Goal: Task Accomplishment & Management: Complete application form

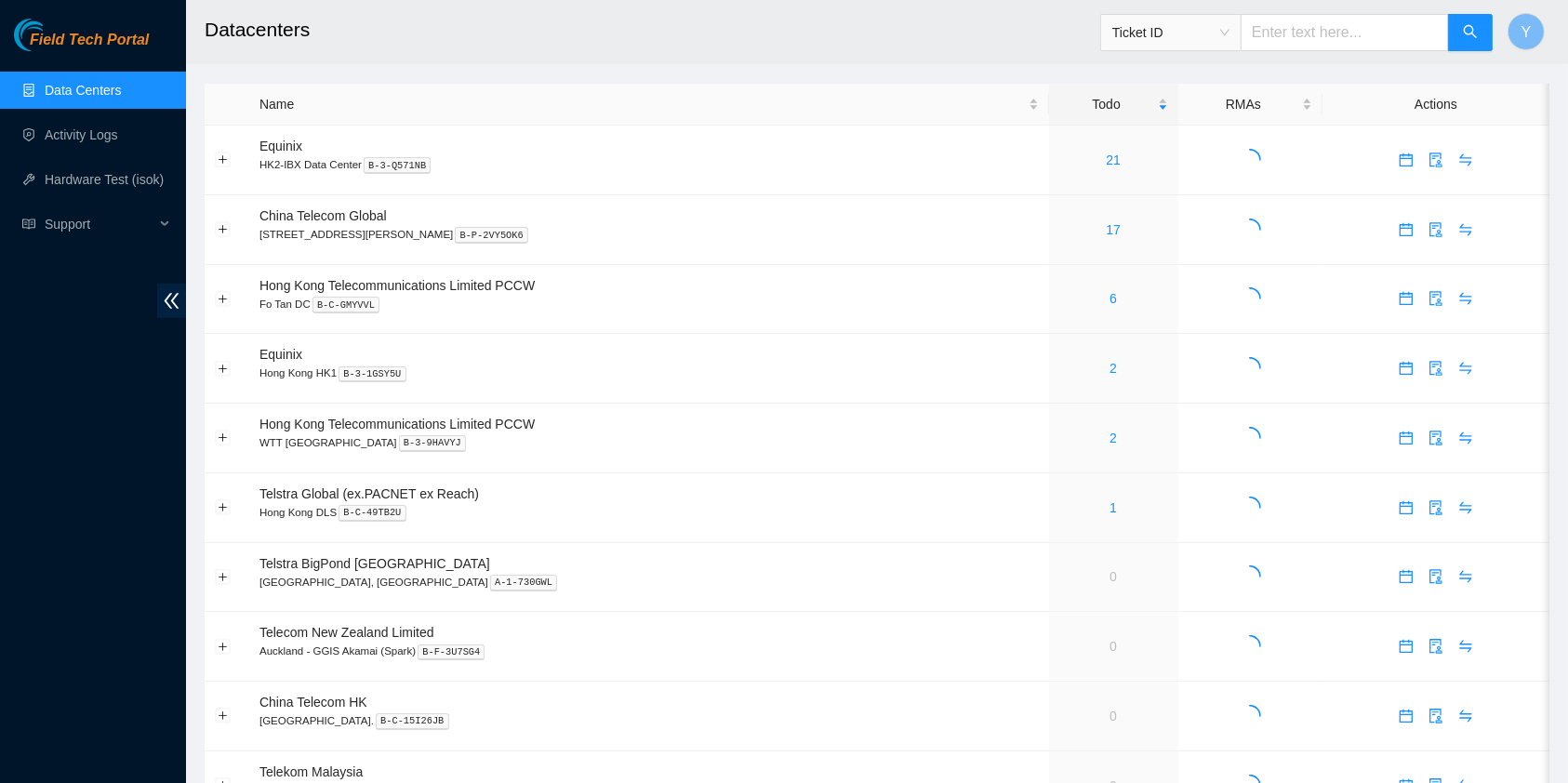
click at [54, 443] on div "Field Tech Portal Data Centers Activity Logs Hardware Test (isok) Support" at bounding box center [93, 400] width 186 height 764
click at [97, 31] on div "Schedule Visit" at bounding box center [48, 16] width 97 height 31
click at [1396, 237] on button "button" at bounding box center [1406, 229] width 29 height 29
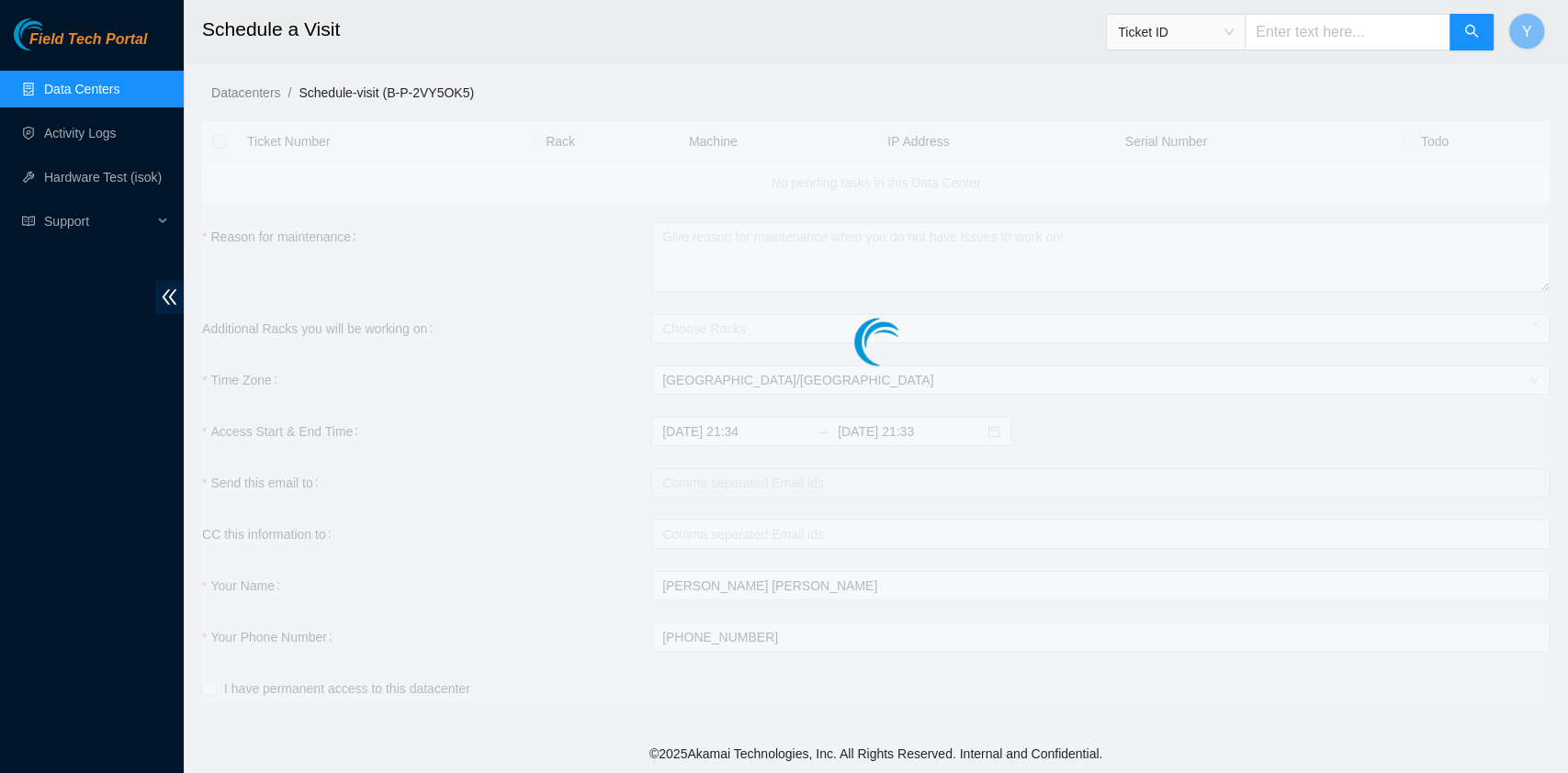
checkbox input "true"
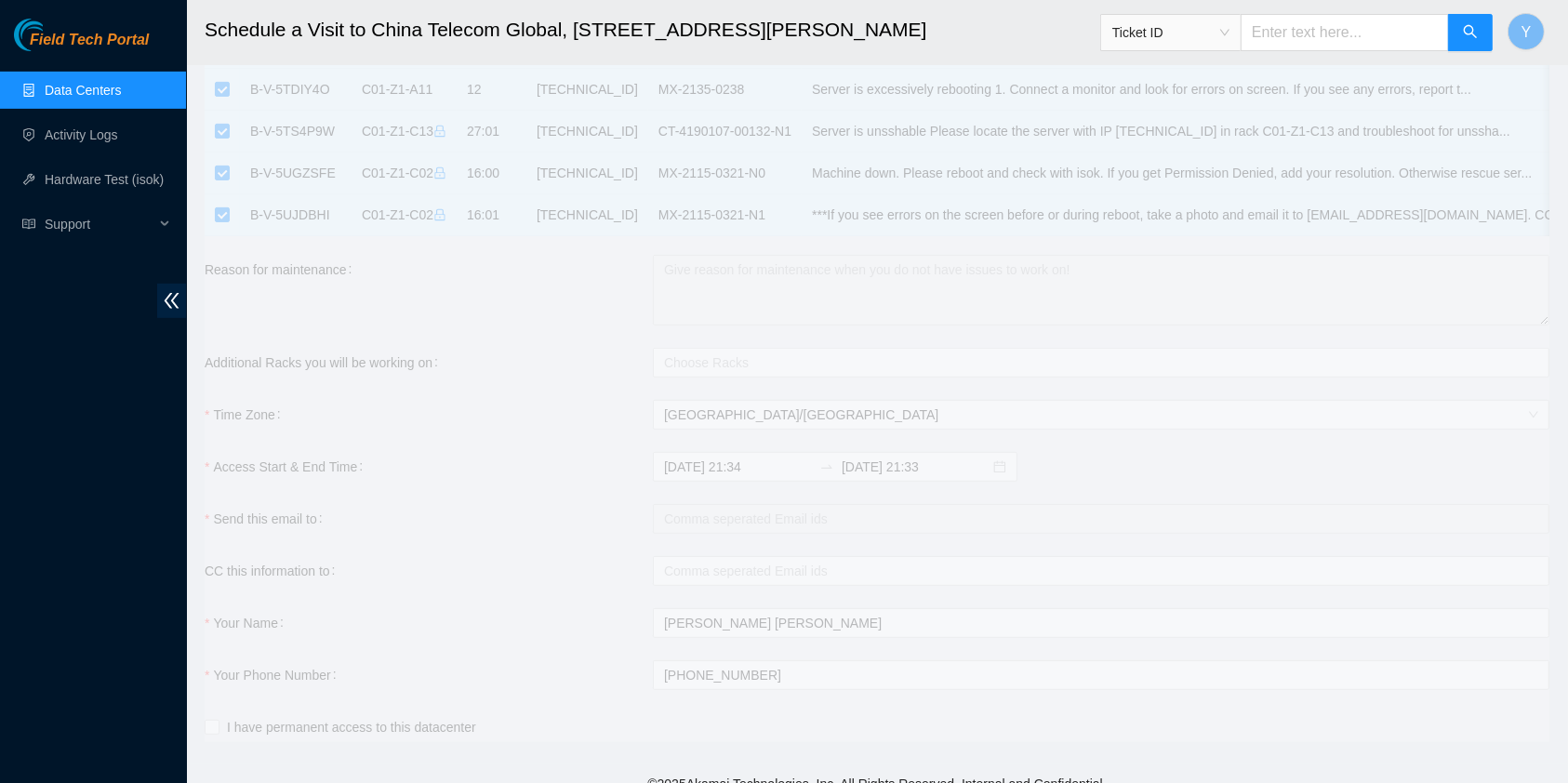
scroll to position [678, 0]
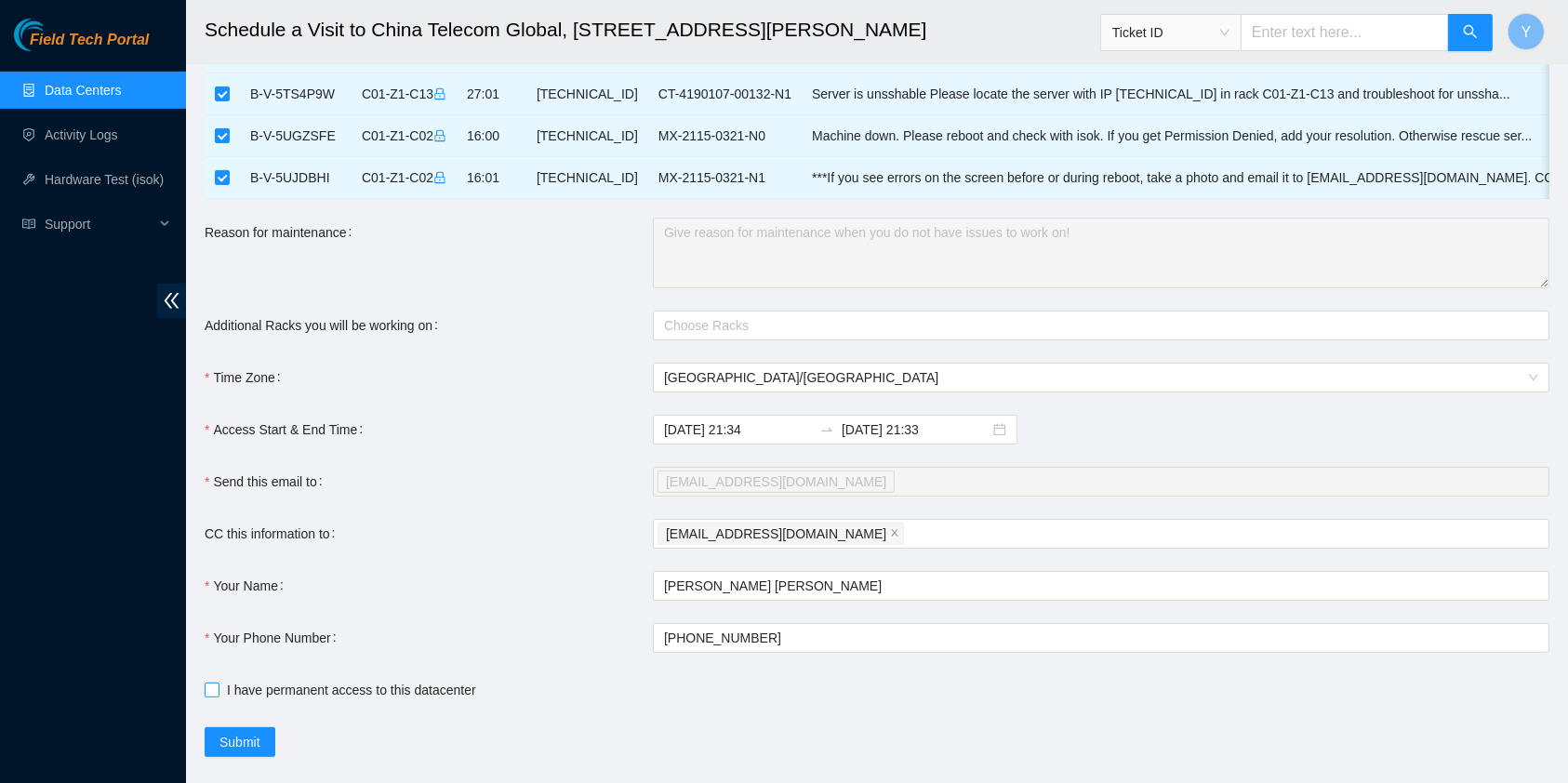
click at [351, 696] on span "I have permanent access to this datacenter" at bounding box center [351, 690] width 265 height 21
click at [218, 696] on input "I have permanent access to this datacenter" at bounding box center [211, 688] width 13 height 13
checkbox input "true"
click at [744, 440] on input "2025-08-27 21:34" at bounding box center [737, 430] width 147 height 21
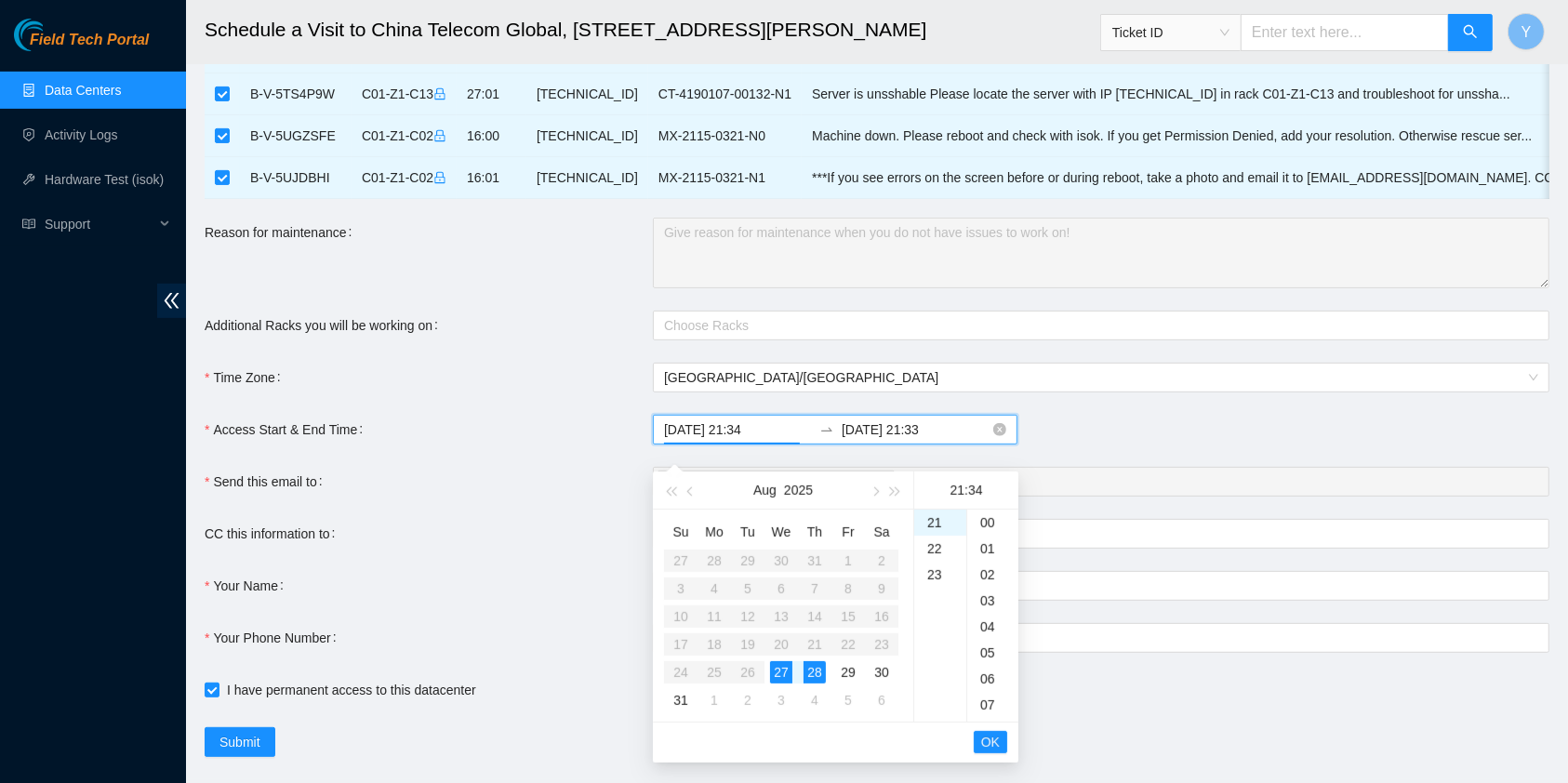
scroll to position [886, 0]
click at [813, 670] on div "28" at bounding box center [814, 672] width 22 height 22
click at [938, 677] on div "06" at bounding box center [940, 680] width 52 height 26
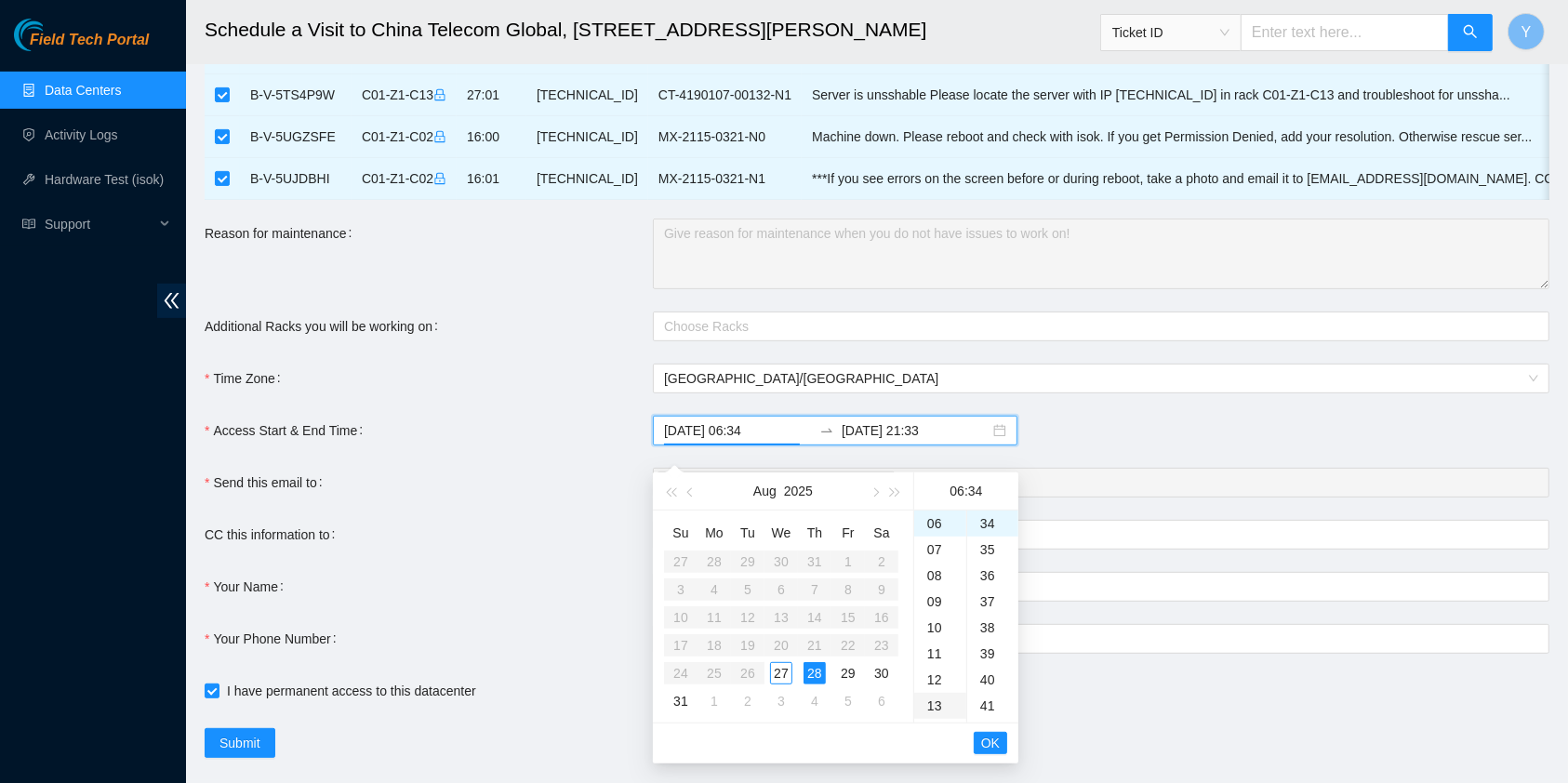
type input "2025-08-28 06:34"
click at [993, 749] on span "OK" at bounding box center [990, 743] width 19 height 21
click at [845, 675] on div "29" at bounding box center [848, 673] width 22 height 22
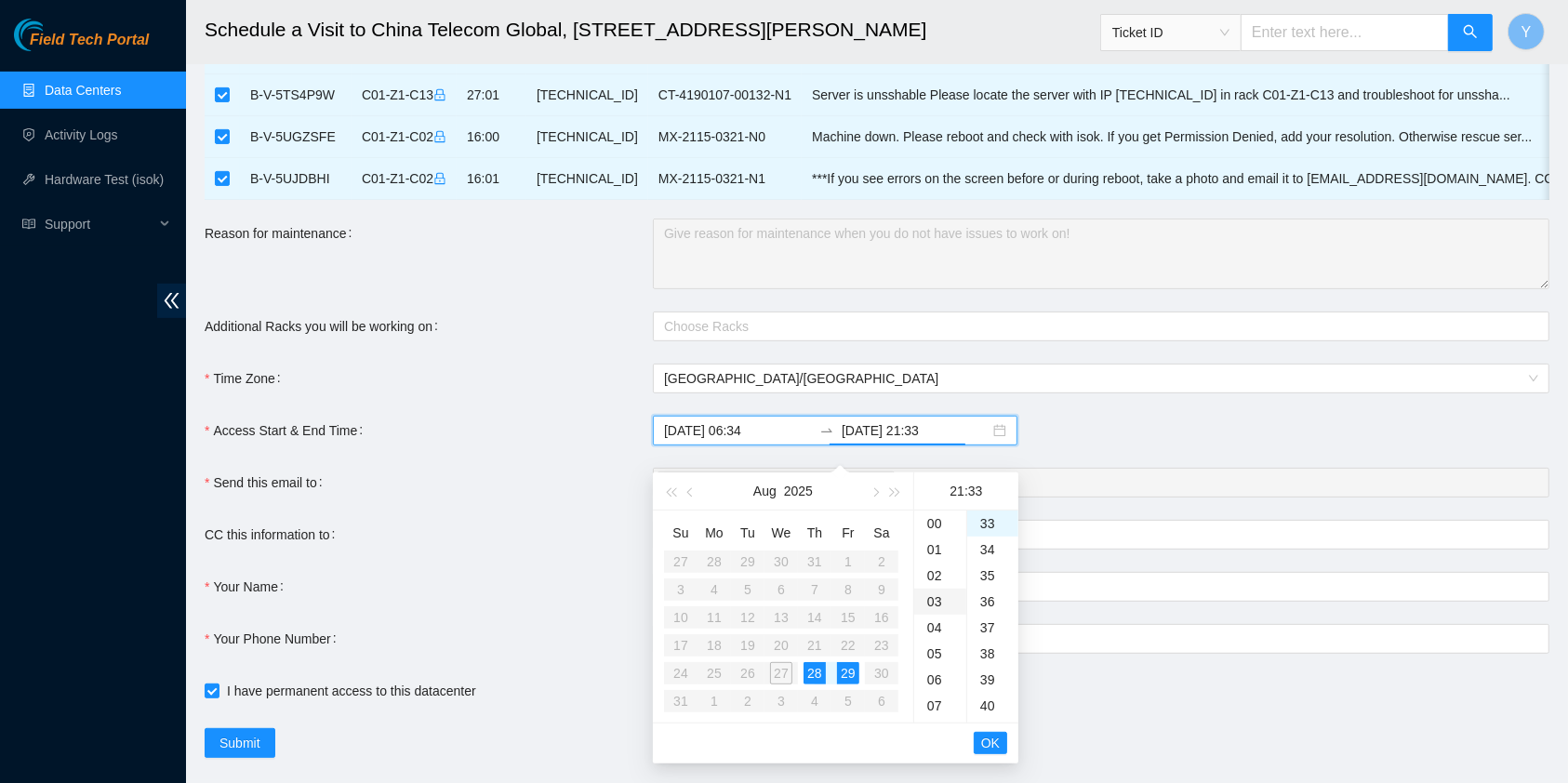
click at [934, 606] on div "03" at bounding box center [940, 601] width 52 height 26
type input "2025-08-29 03:33"
click at [983, 736] on span "OK" at bounding box center [990, 743] width 19 height 21
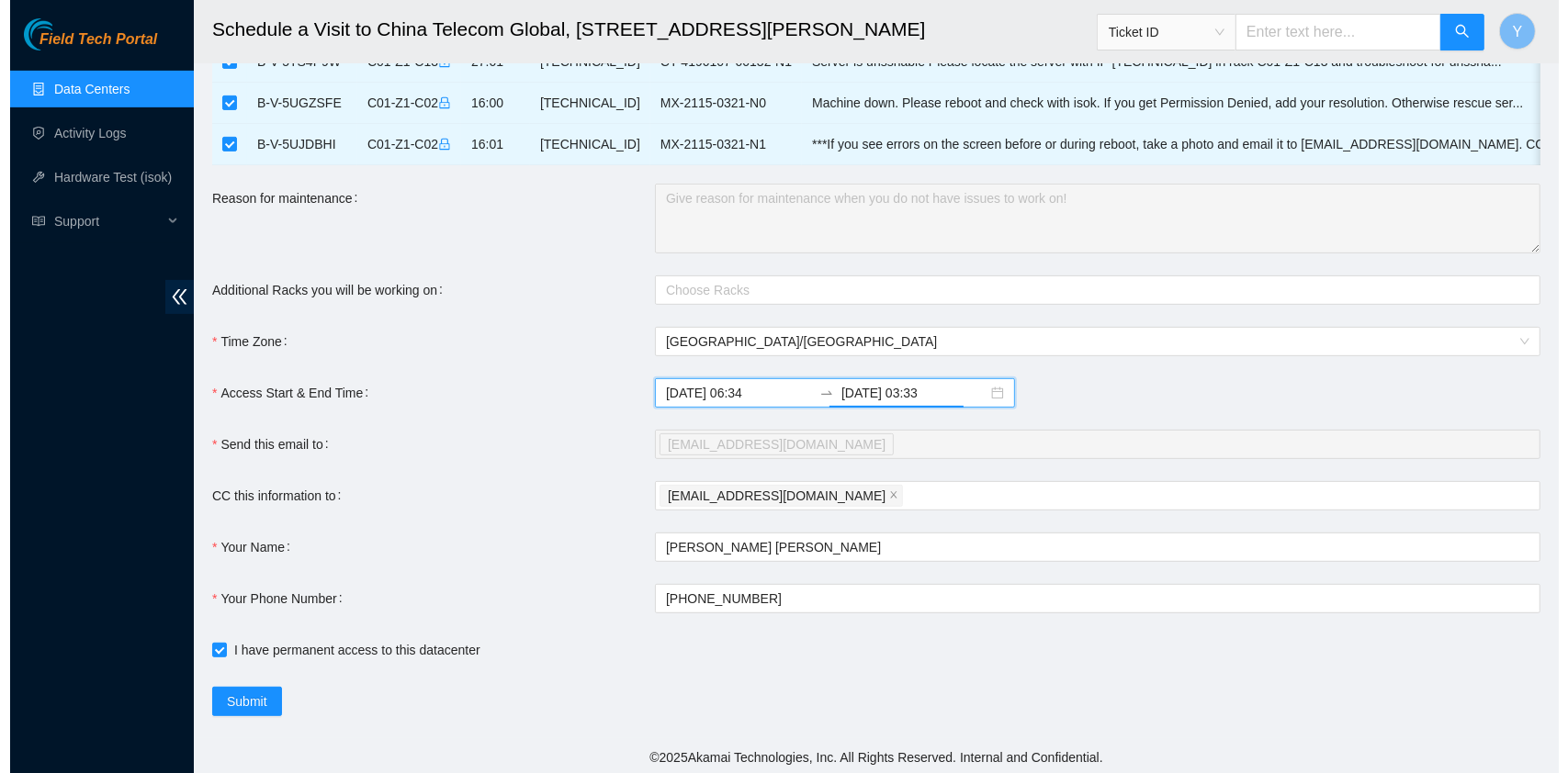
scroll to position [720, 0]
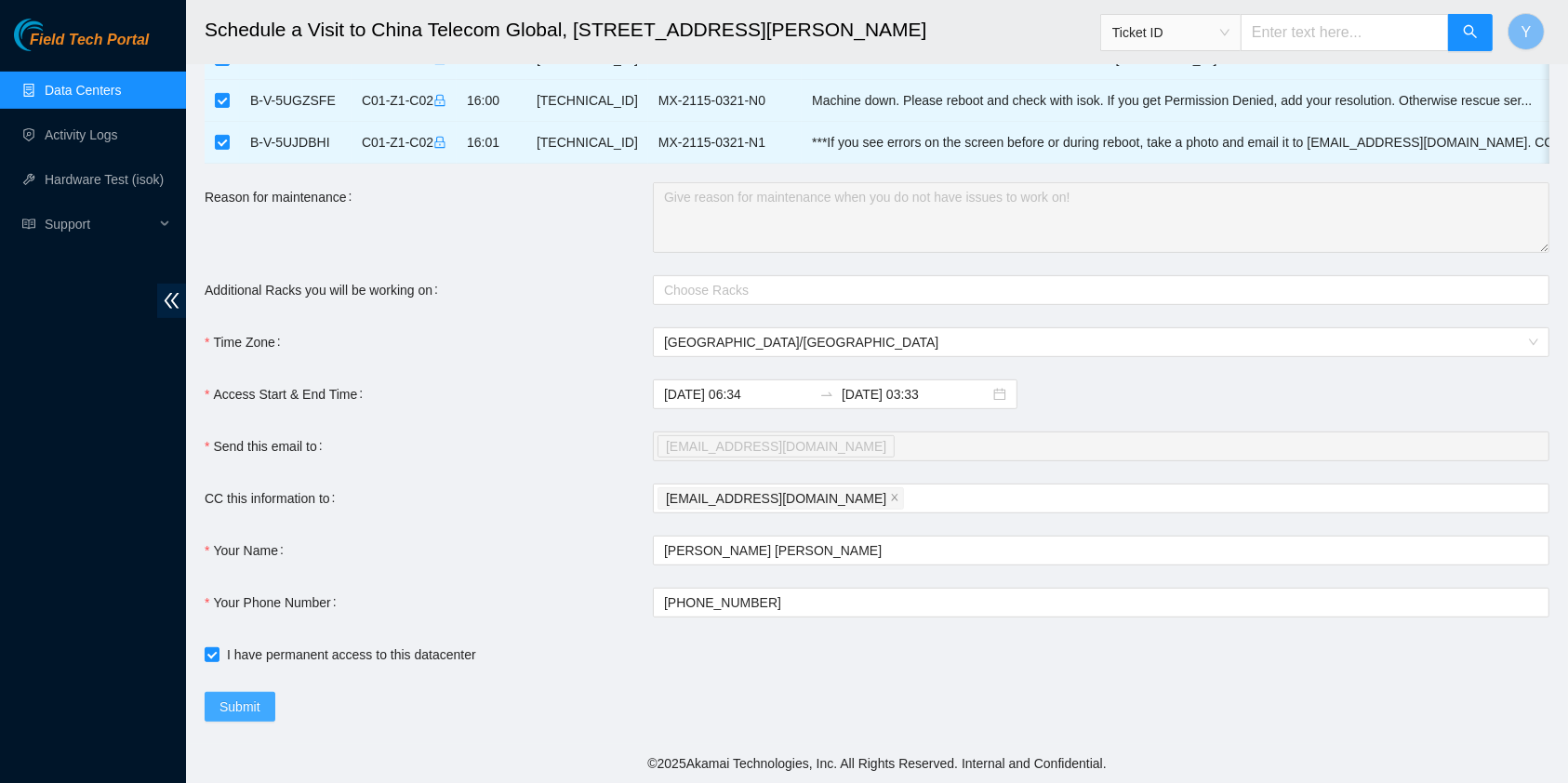
click at [257, 719] on button "Submit" at bounding box center [240, 707] width 70 height 29
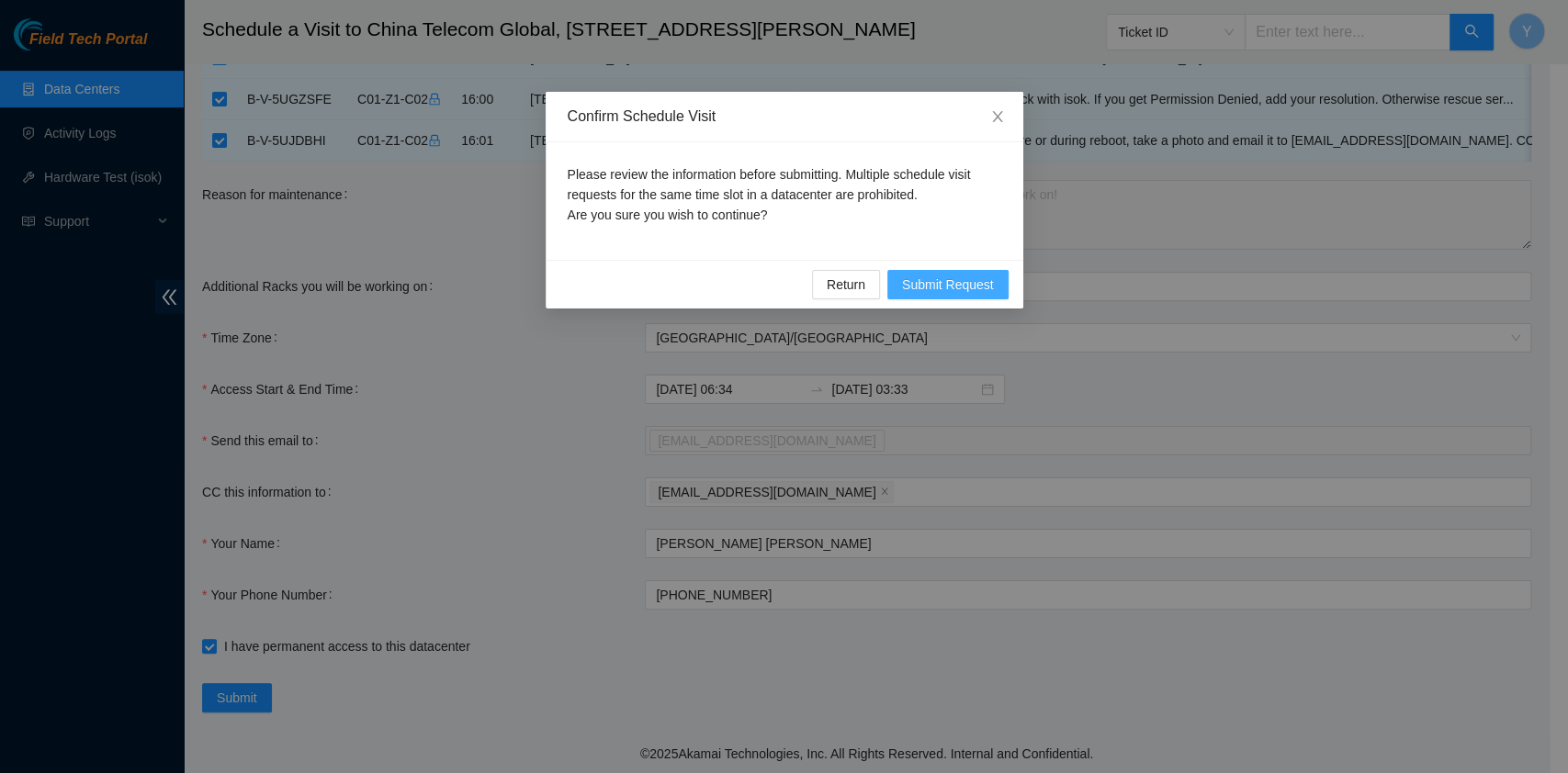
click at [975, 294] on span "Submit Request" at bounding box center [948, 284] width 92 height 20
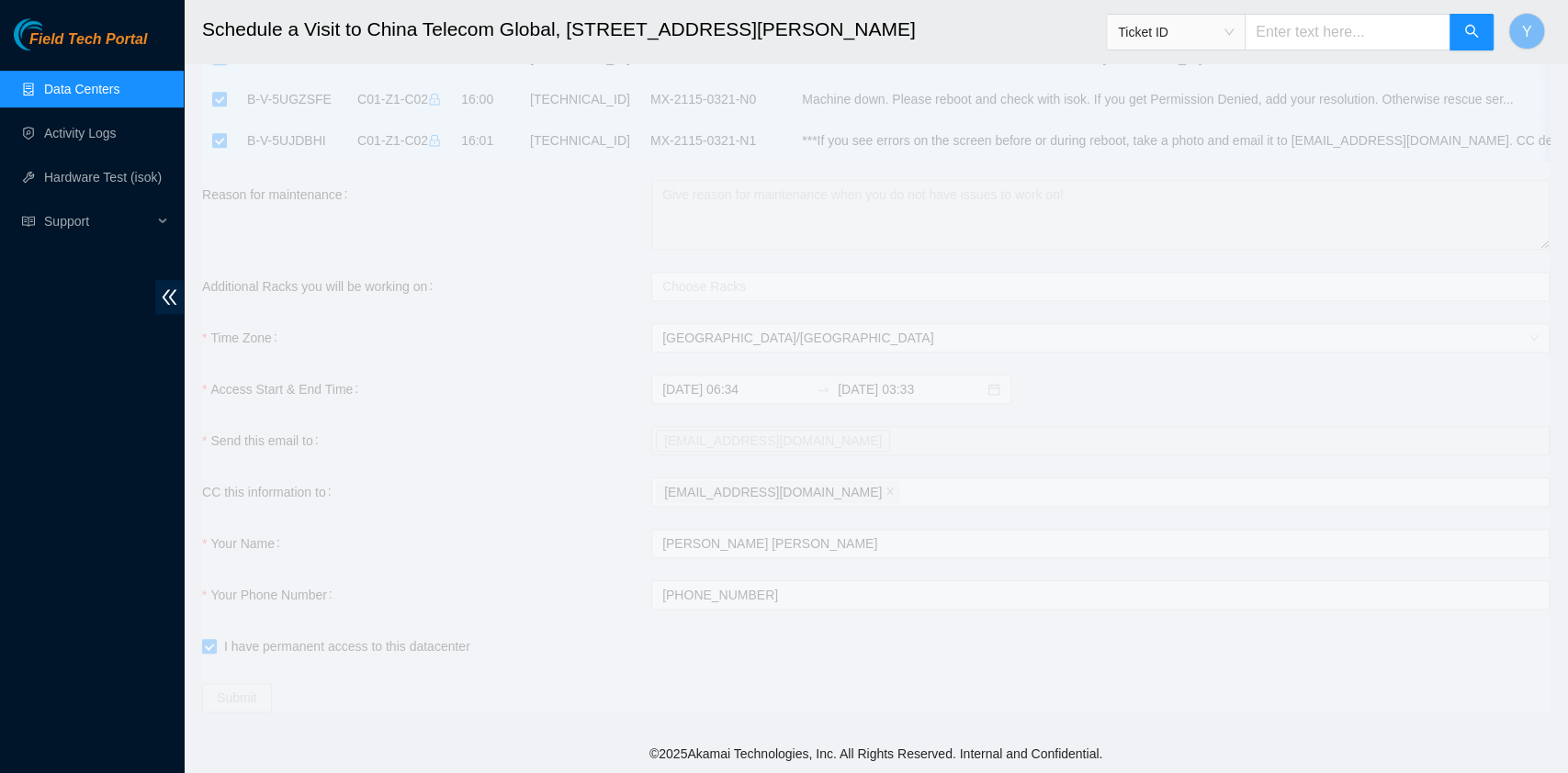
scroll to position [702, 0]
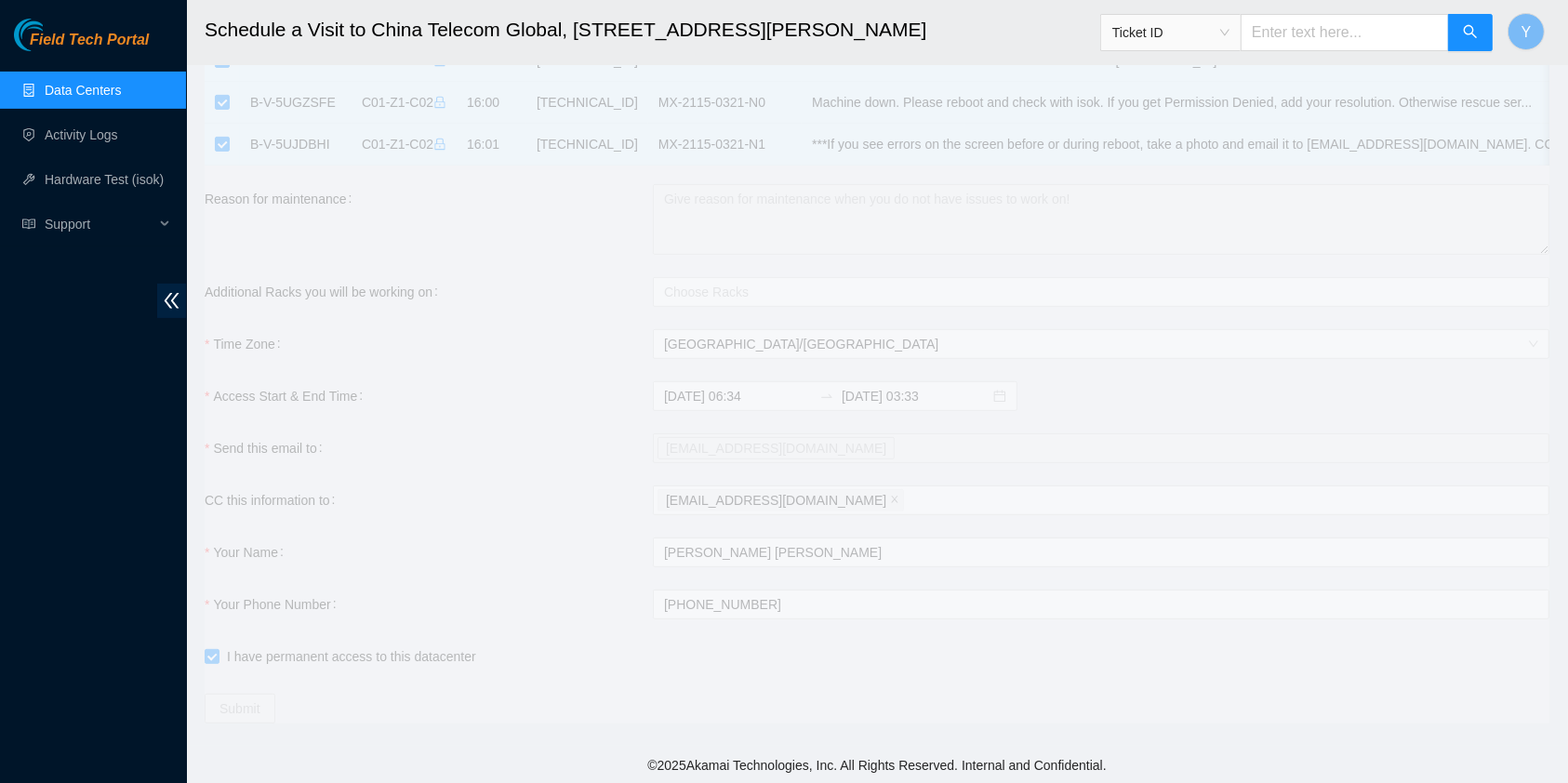
type input "2025-08-27 21:35"
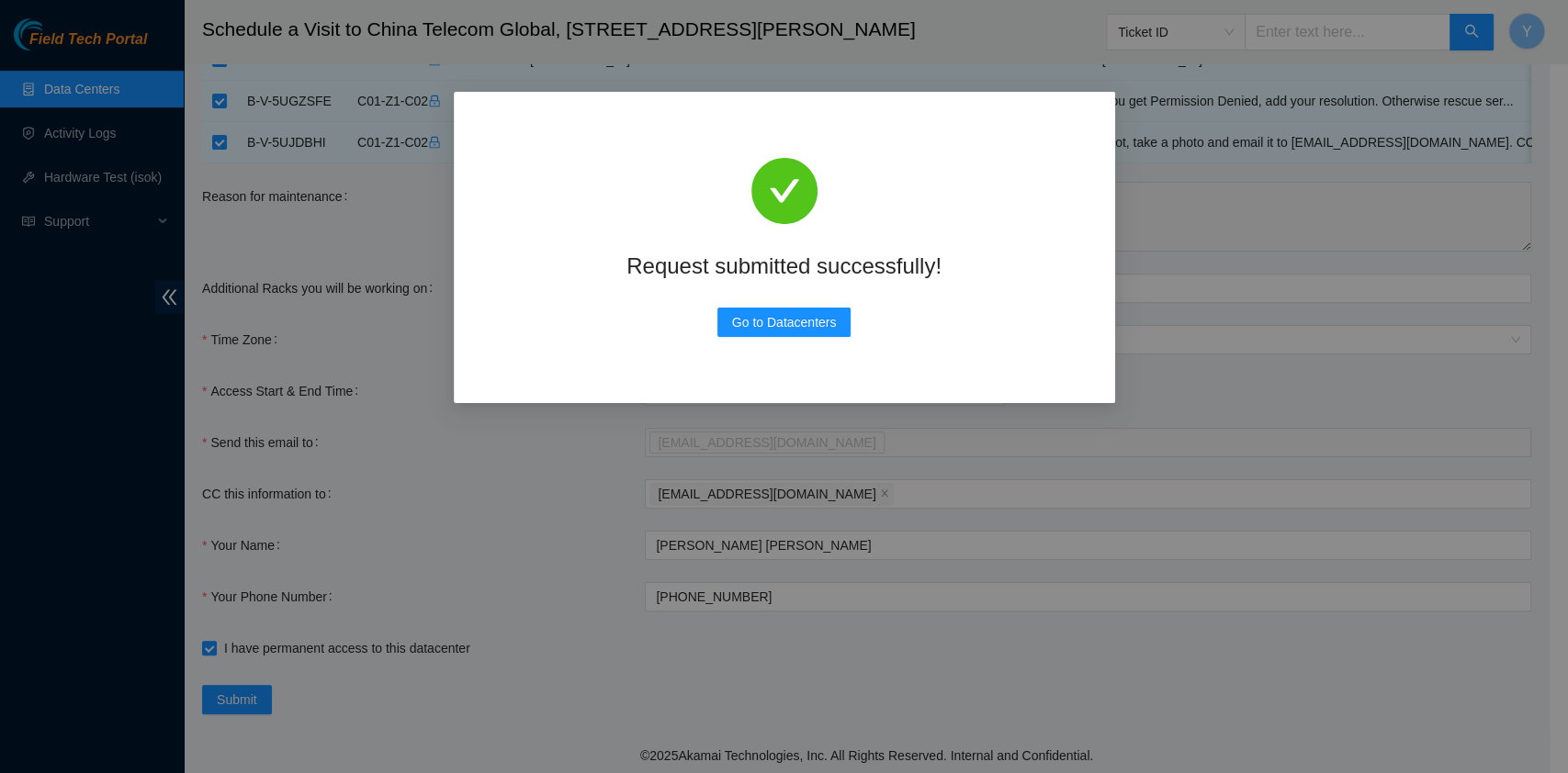
click at [552, 361] on div "Request submitted successfully! Go to Datacenters" at bounding box center [785, 247] width 617 height 267
click at [779, 333] on button "Go to Datacenters" at bounding box center [784, 322] width 134 height 29
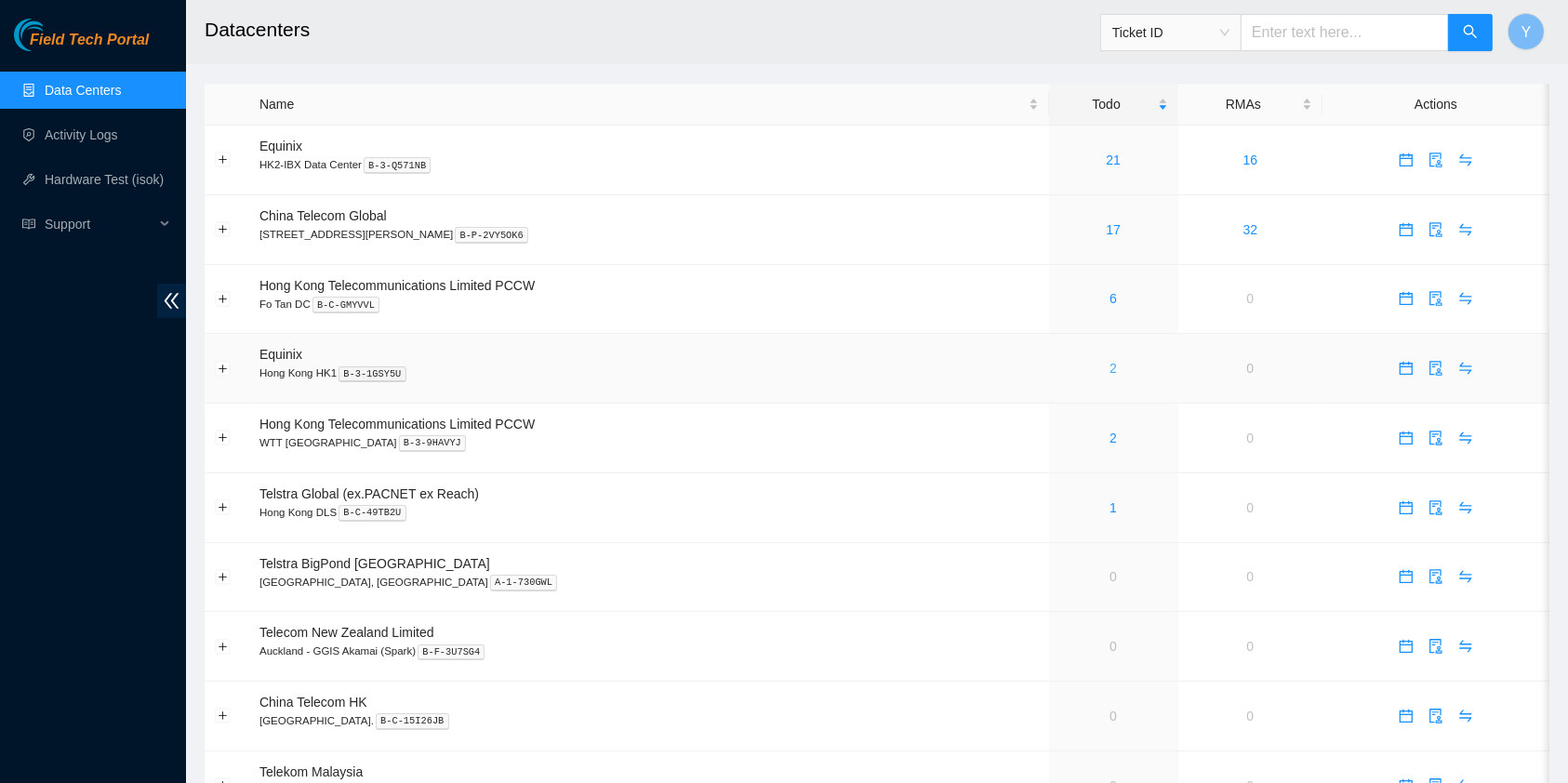
click at [1110, 371] on link "2" at bounding box center [1114, 368] width 8 height 15
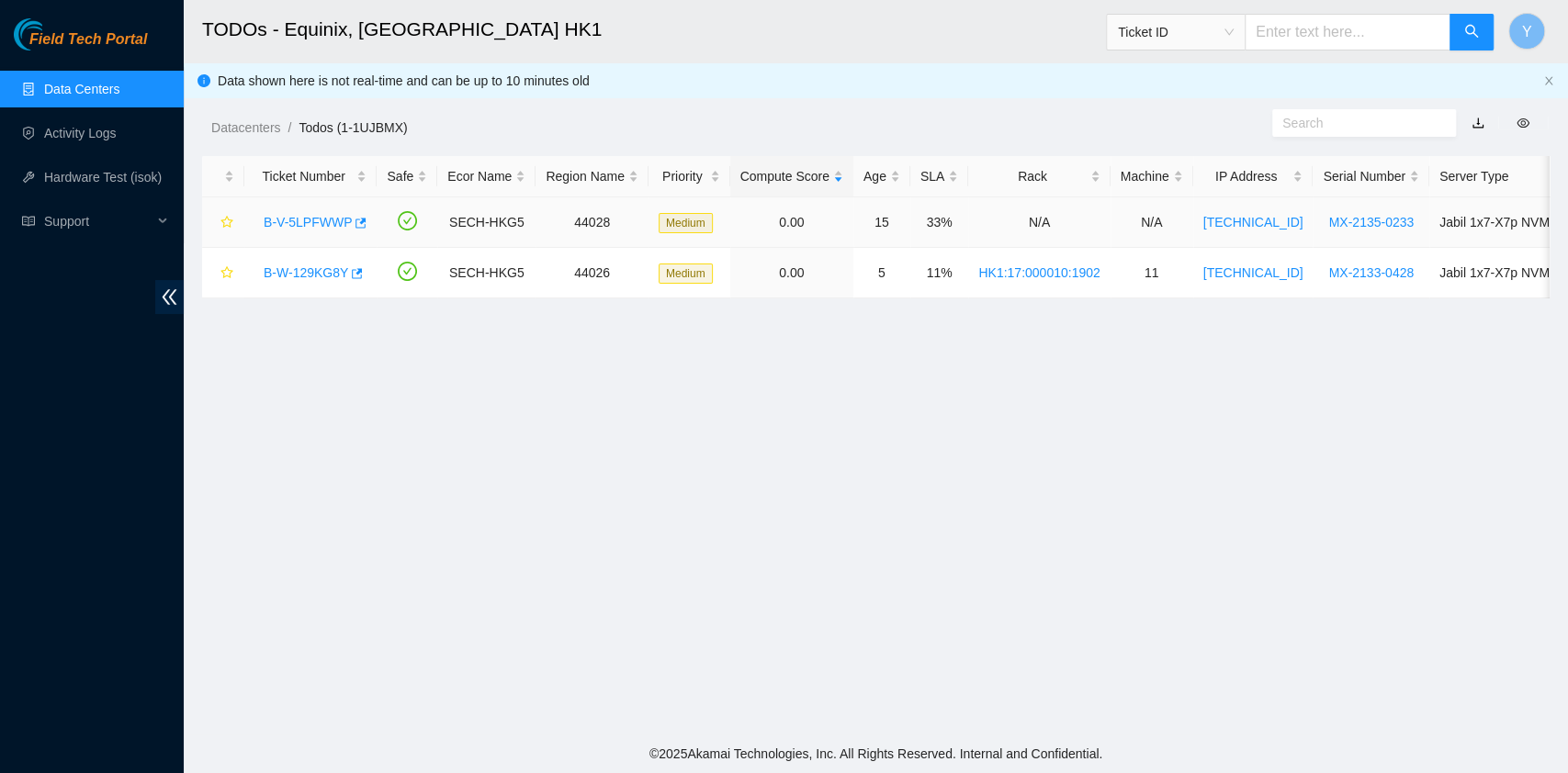
click at [300, 224] on link "B-V-5LPFWWP" at bounding box center [307, 222] width 88 height 14
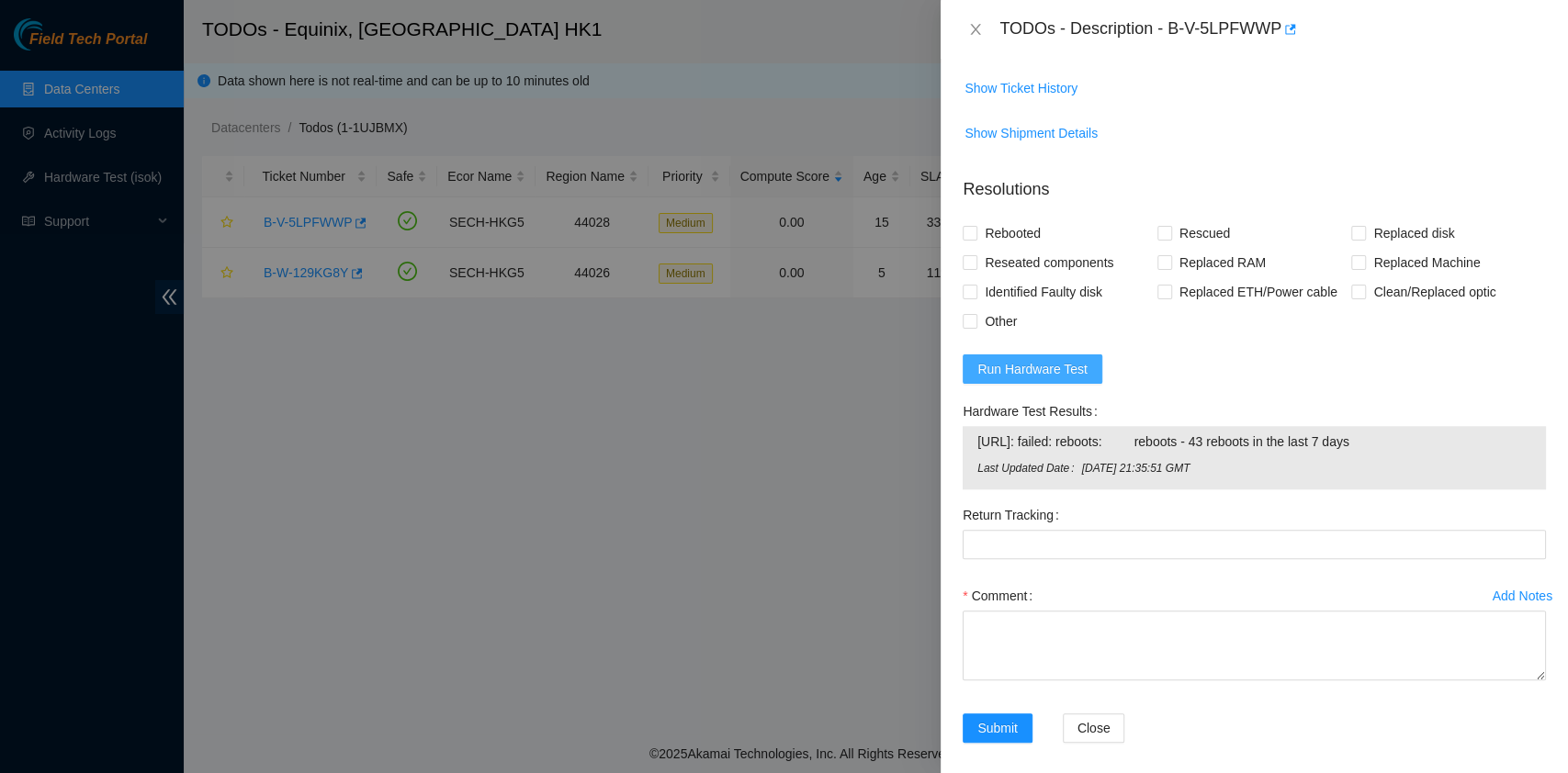
scroll to position [938, 0]
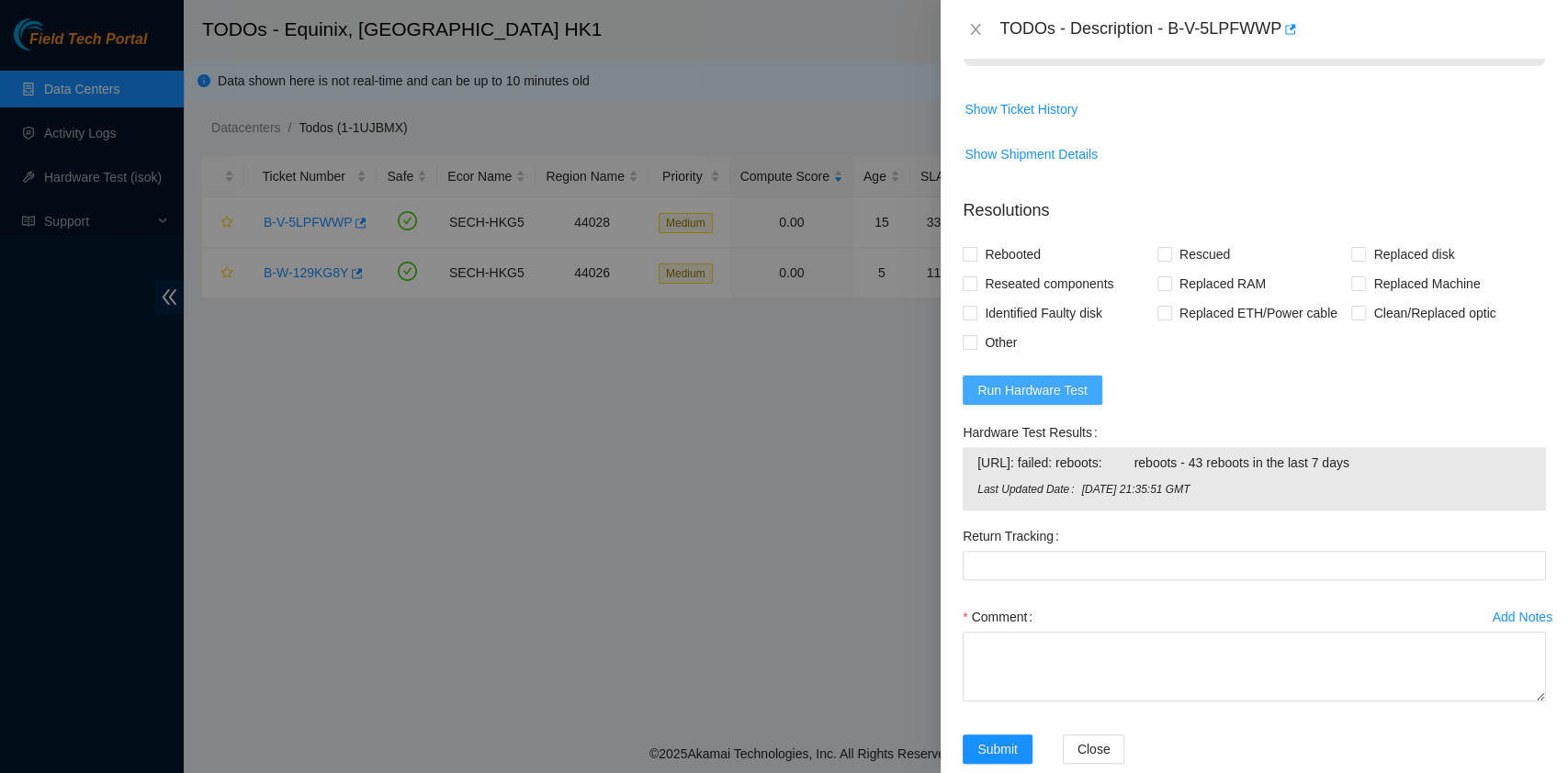
click at [1048, 400] on span "Run Hardware Test" at bounding box center [1033, 389] width 110 height 20
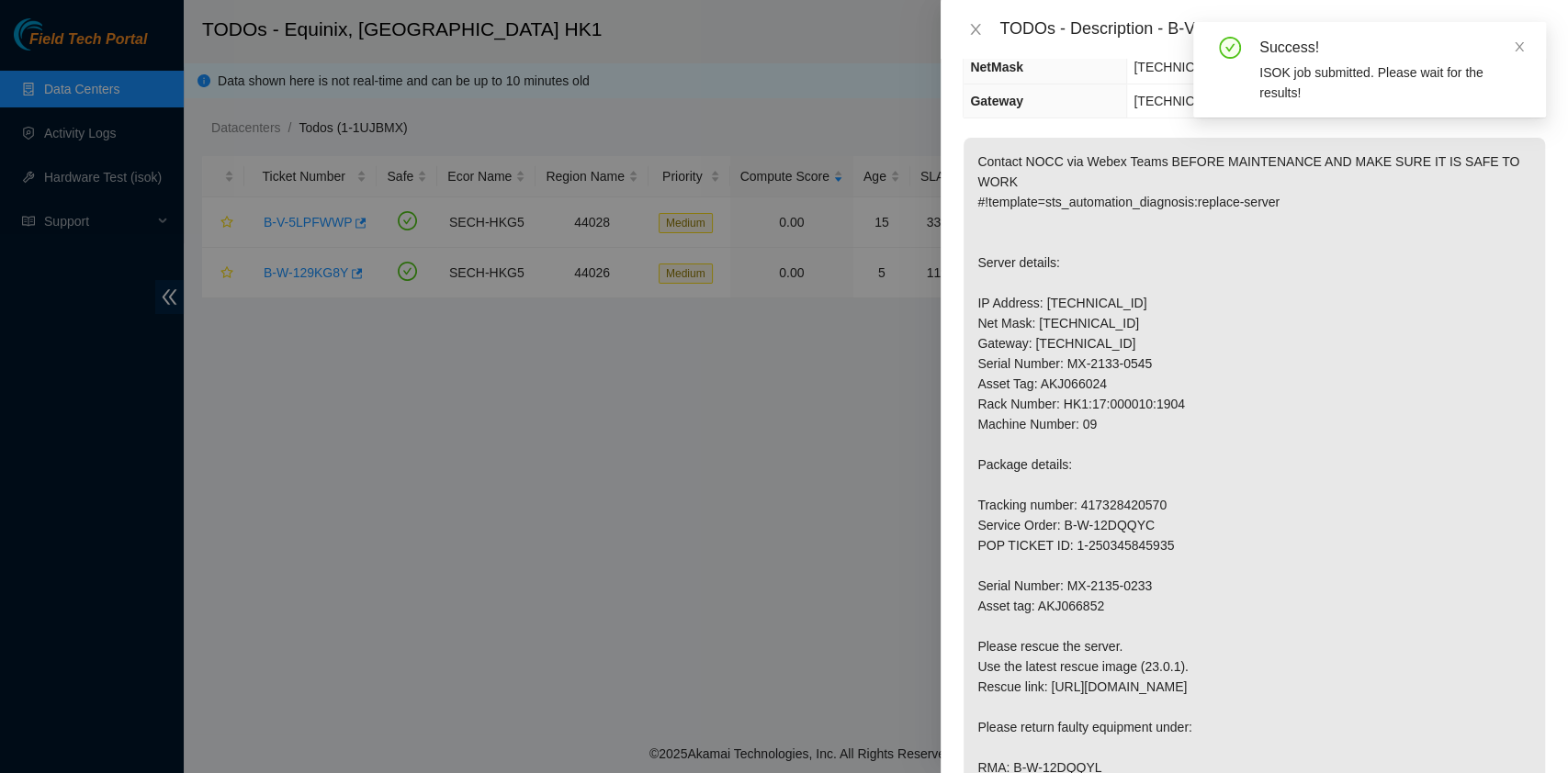
scroll to position [202, 0]
click at [981, 23] on icon "close" at bounding box center [975, 29] width 14 height 14
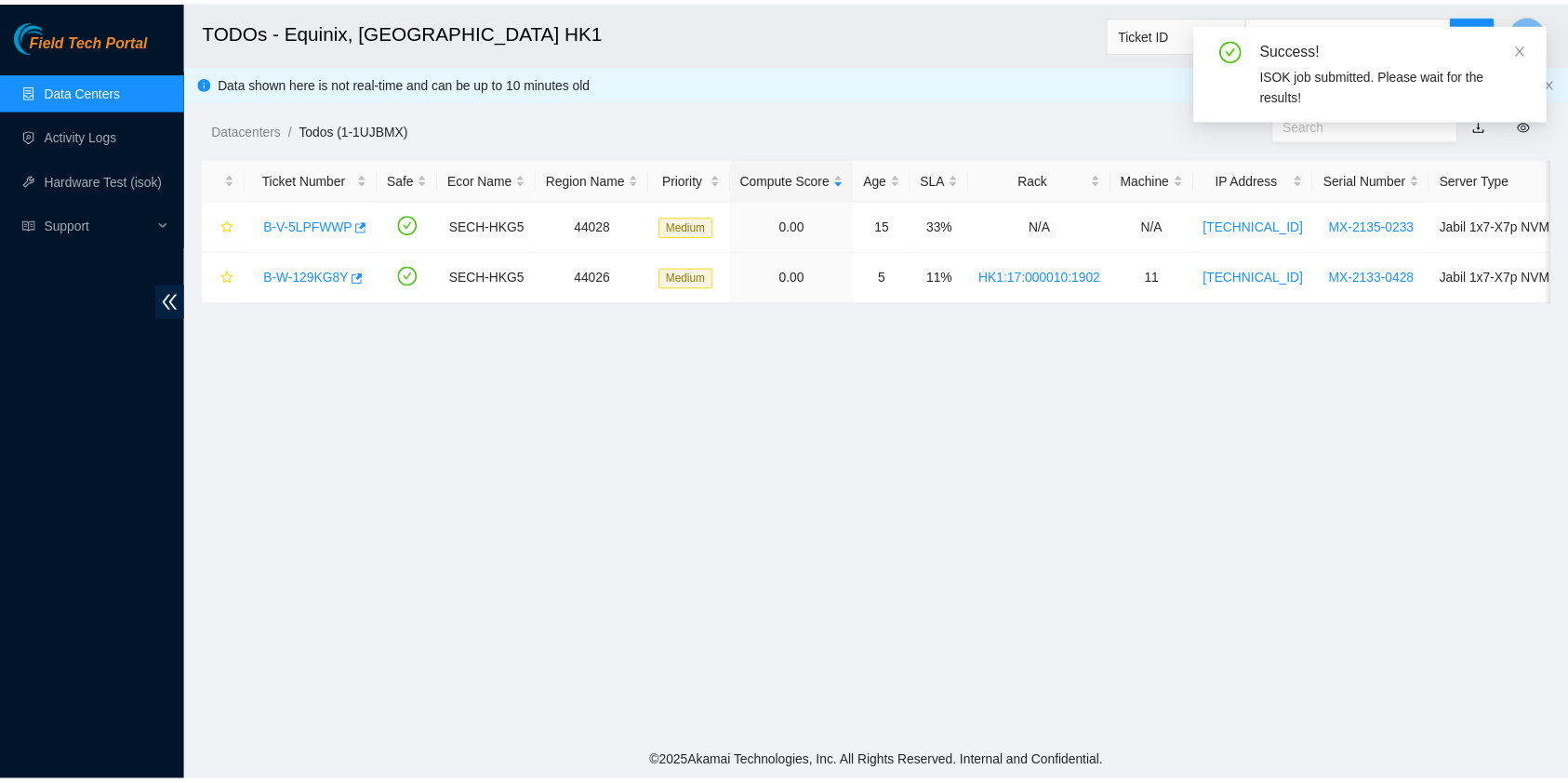
scroll to position [286, 0]
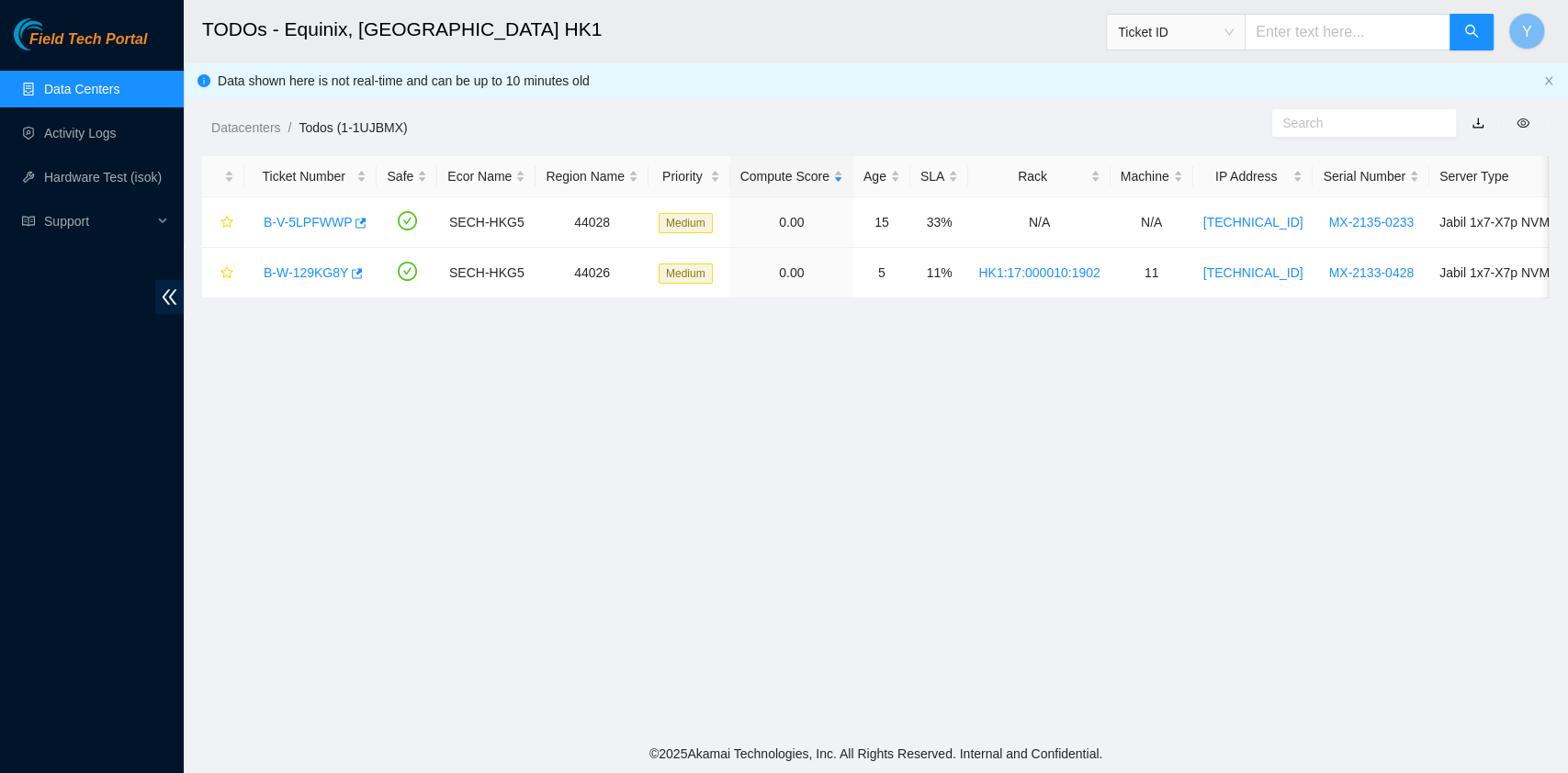
click at [400, 569] on main "TODOs - Equinix, [GEOGRAPHIC_DATA] HK1 Ticket ID Y Data shown here is not real-…" at bounding box center [877, 367] width 1385 height 734
click at [226, 121] on link "Datacenters" at bounding box center [245, 127] width 68 height 14
